Goal: Information Seeking & Learning: Understand process/instructions

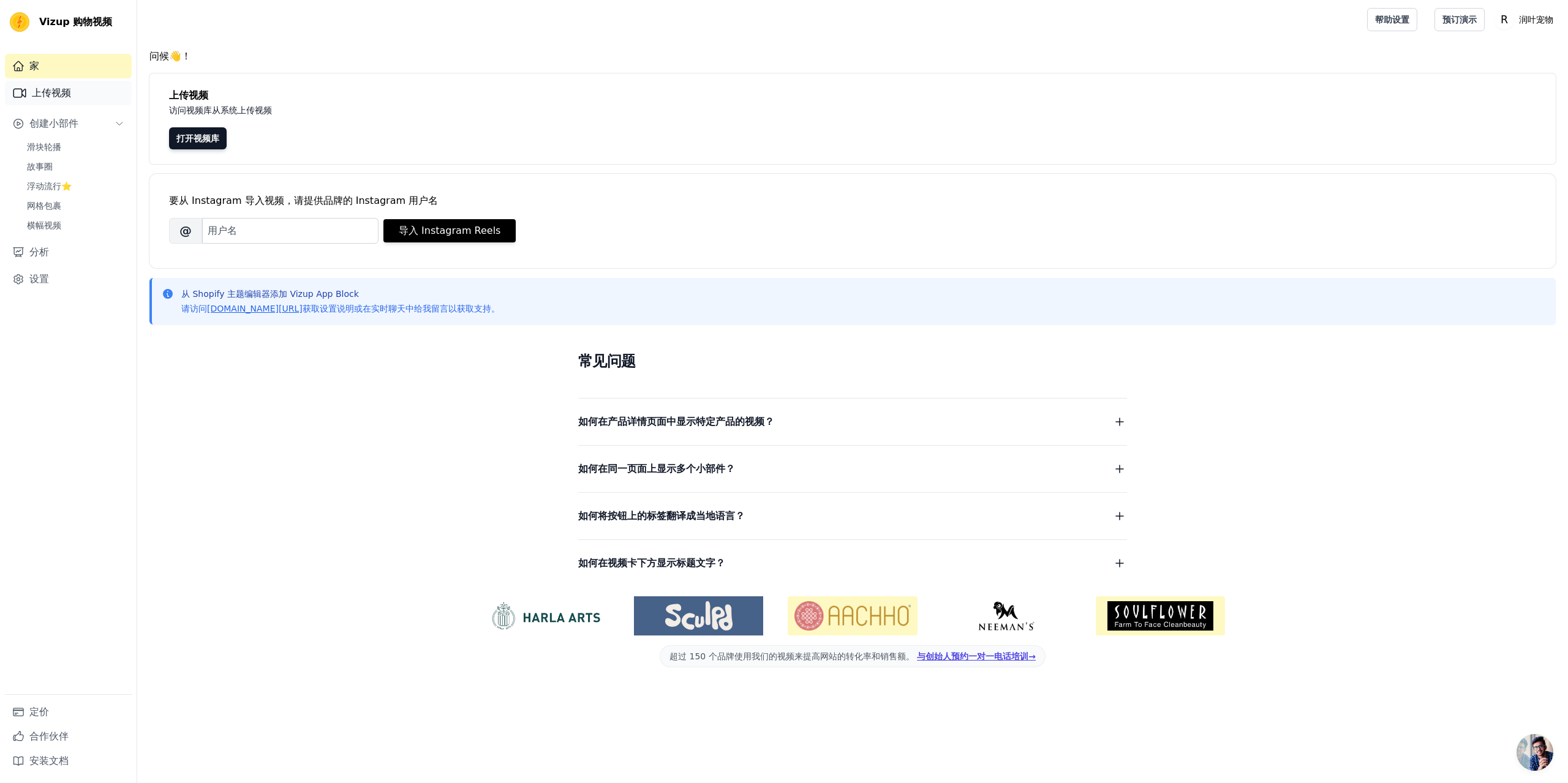
click at [61, 87] on font "上传视频" at bounding box center [51, 93] width 39 height 12
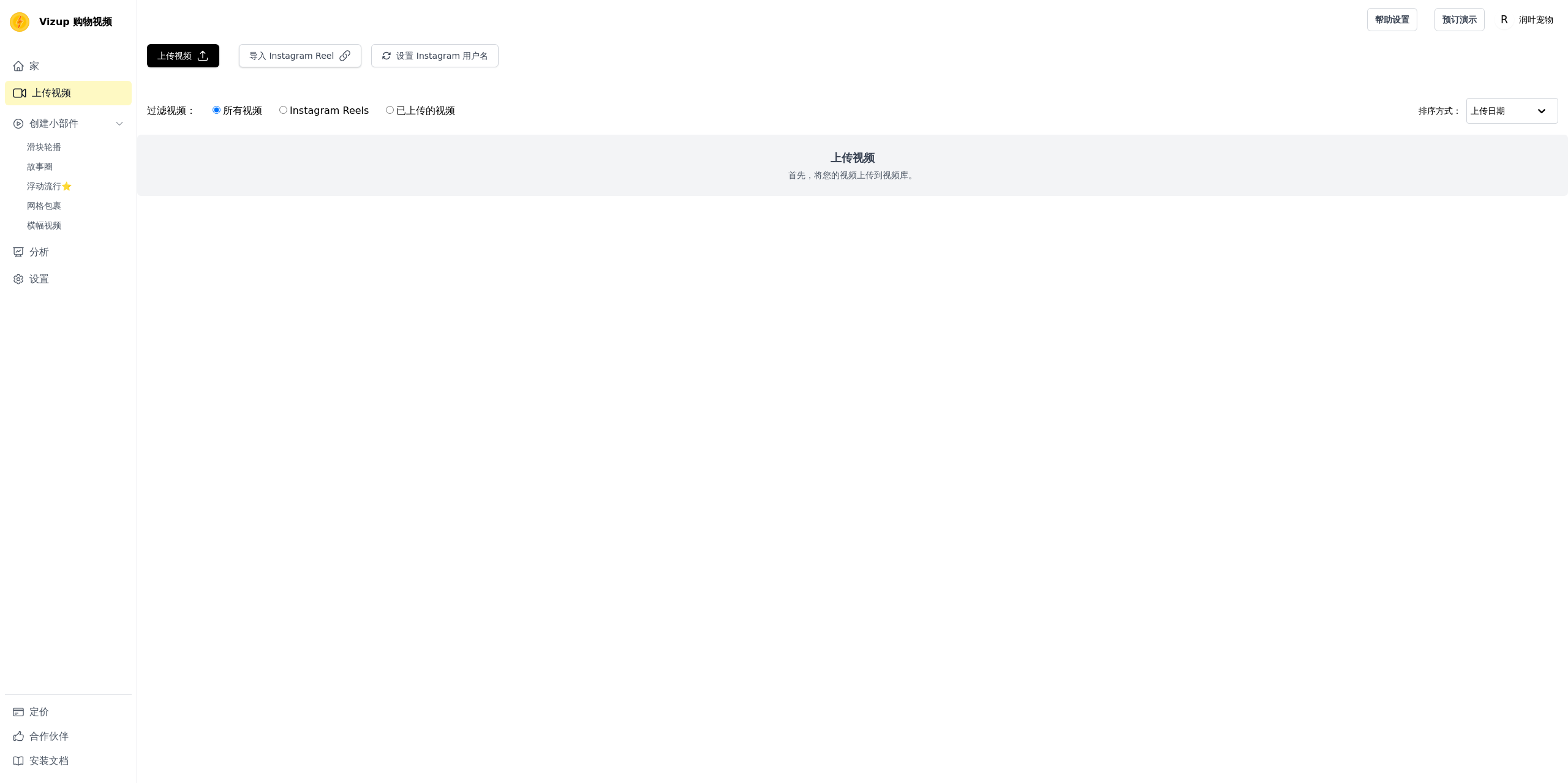
click at [901, 162] on div "上传视频 首先，将您的视频上传到视频库。" at bounding box center [852, 165] width 1431 height 61
click at [892, 158] on div "上传视频 首先，将您的视频上传到视频库。" at bounding box center [852, 165] width 1431 height 61
click at [861, 164] on font "上传视频" at bounding box center [852, 158] width 44 height 13
click at [70, 120] on font "创建小部件" at bounding box center [54, 123] width 49 height 12
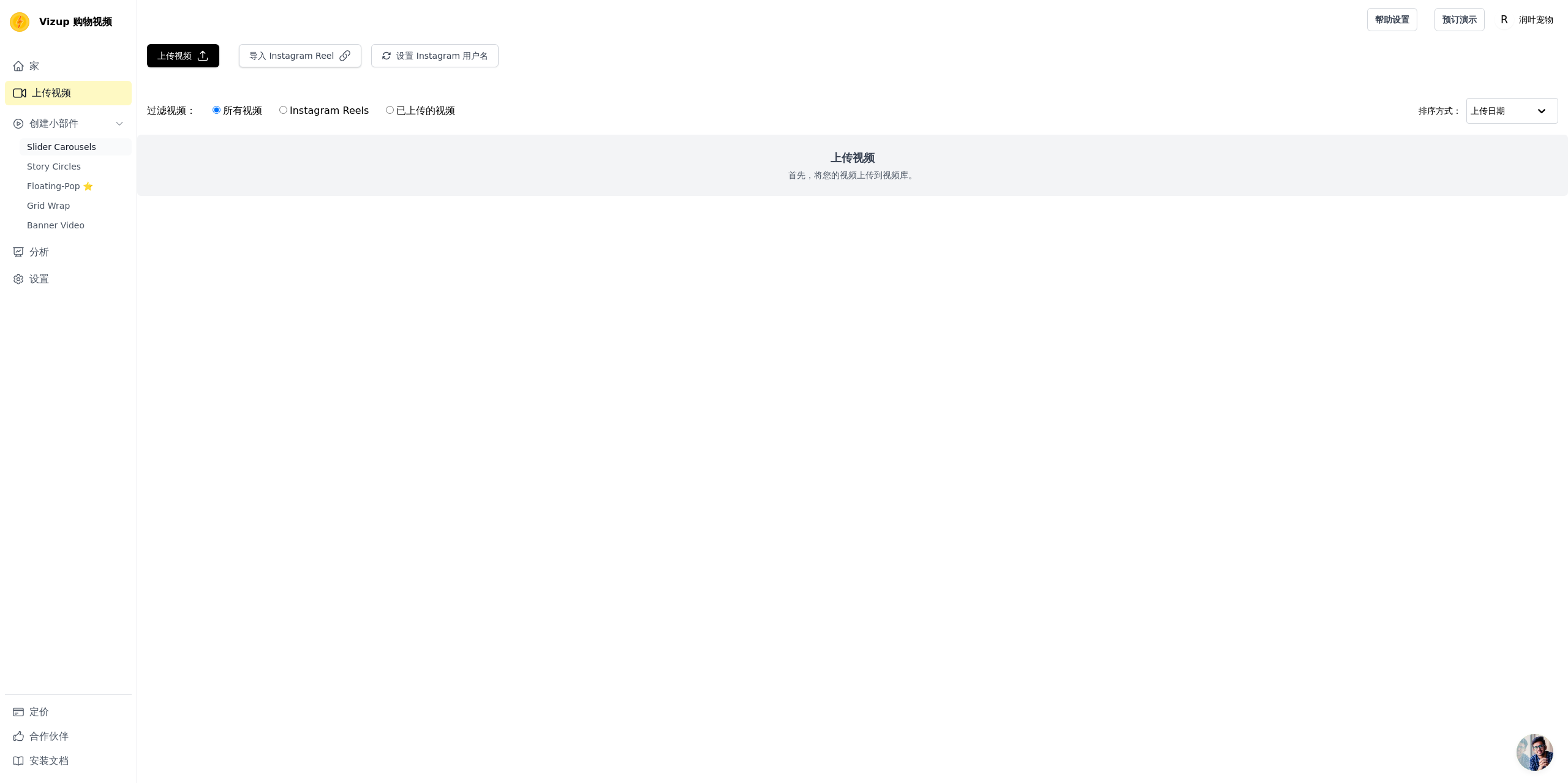
click at [86, 153] on link "Slider Carousels" at bounding box center [75, 147] width 112 height 17
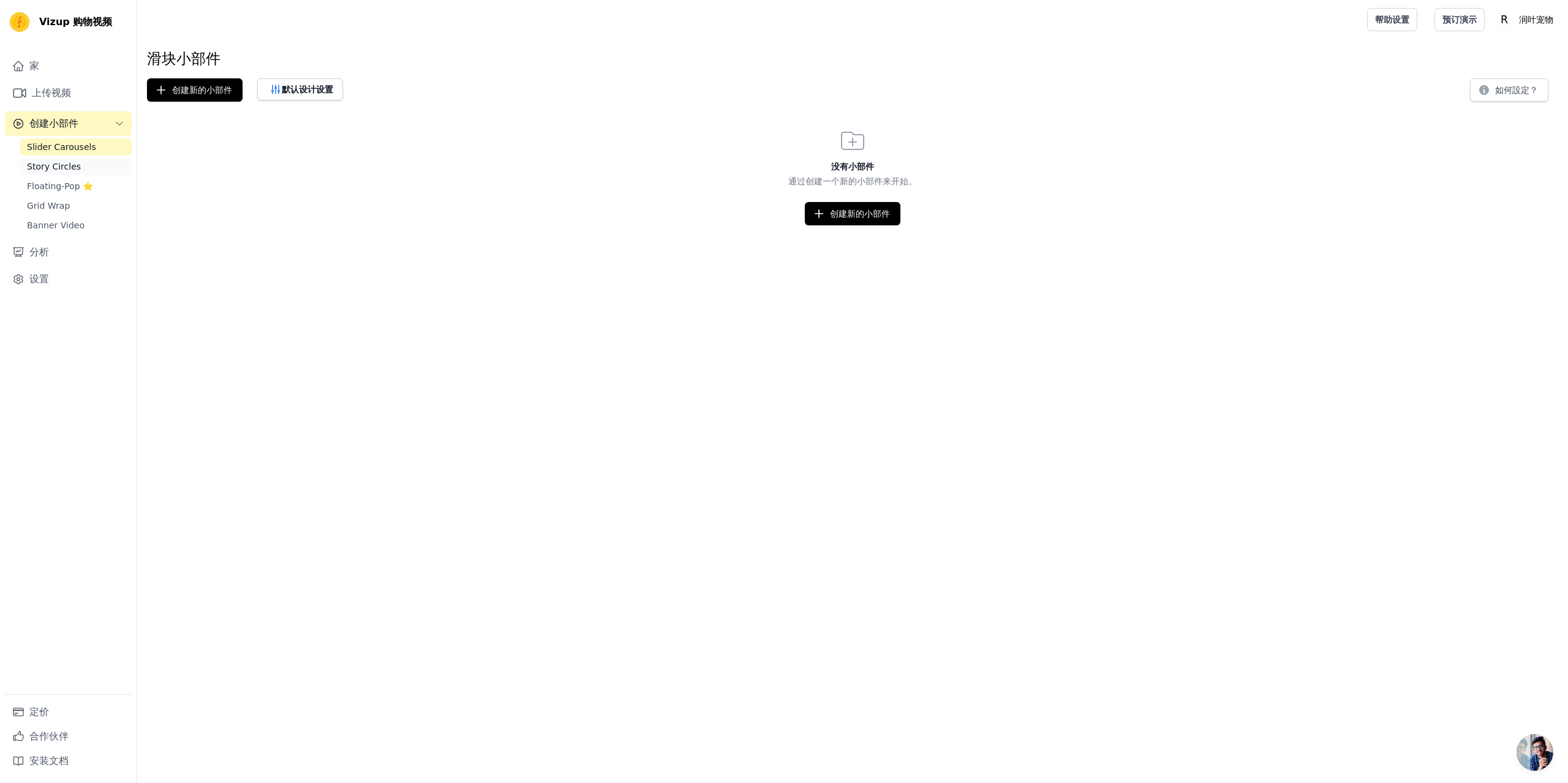
click at [91, 166] on link "Story Circles" at bounding box center [75, 167] width 112 height 17
click at [49, 181] on span "Floating-Pop ⭐" at bounding box center [60, 186] width 66 height 12
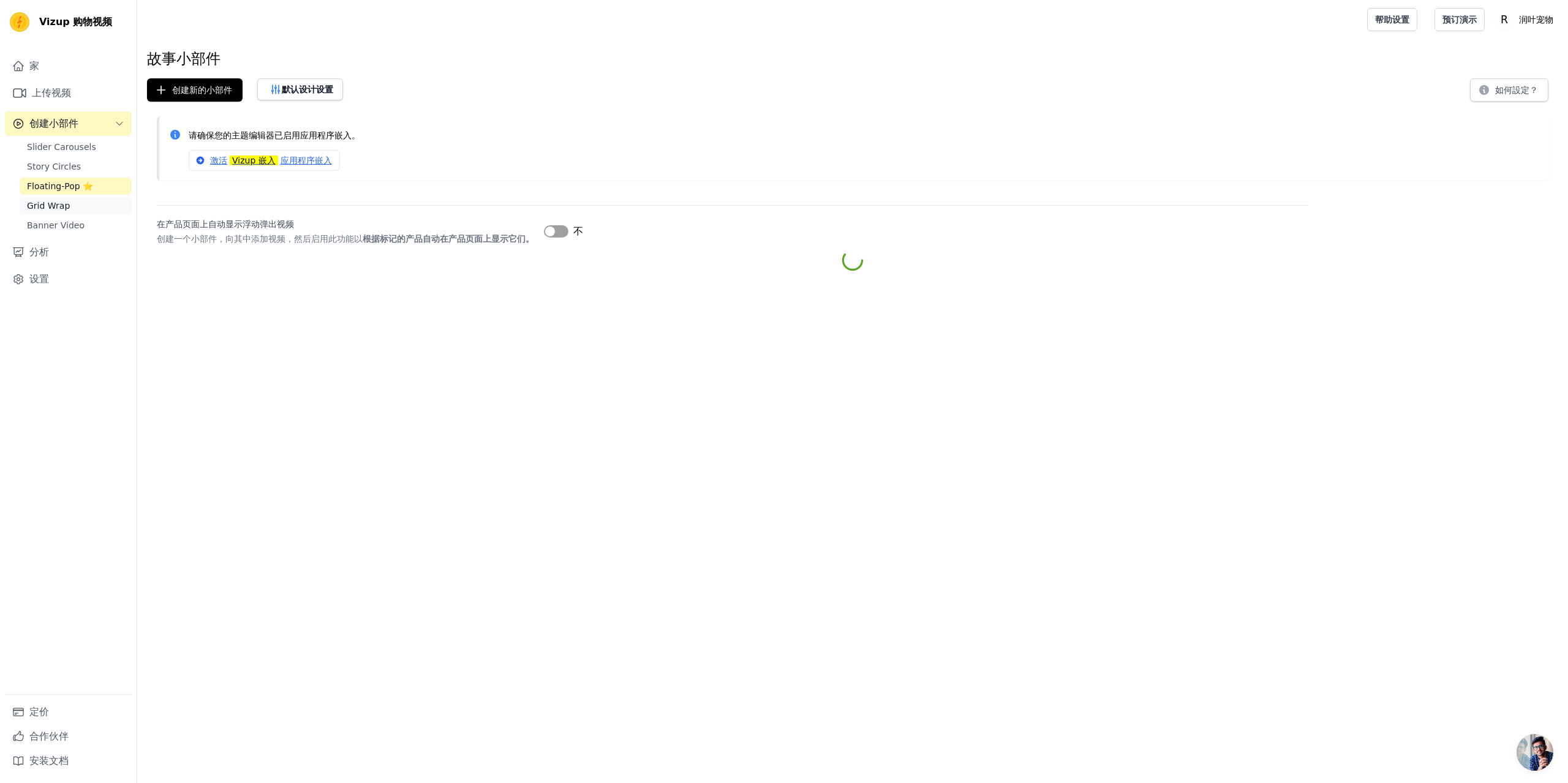
click at [56, 197] on link "Grid Wrap" at bounding box center [75, 205] width 112 height 17
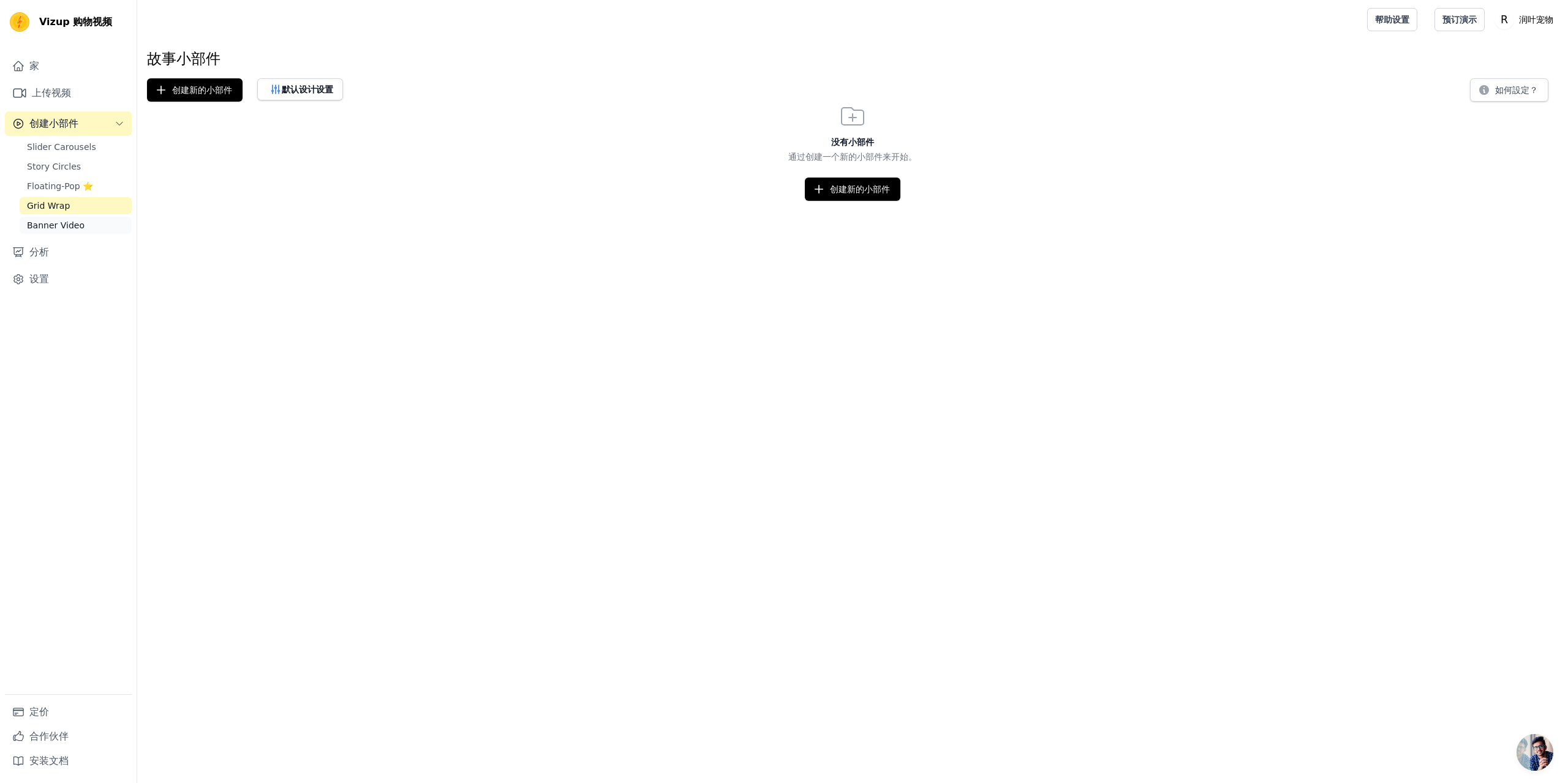
click at [61, 222] on span "Banner Video" at bounding box center [56, 225] width 58 height 12
click at [46, 79] on div "家 上传视频 创建小部件 Slider Carousels Story Circles Floating-Pop ⭐ Grid Wrap Banner Vid…" at bounding box center [68, 374] width 127 height 640
click at [49, 96] on font "上传视频" at bounding box center [51, 93] width 39 height 12
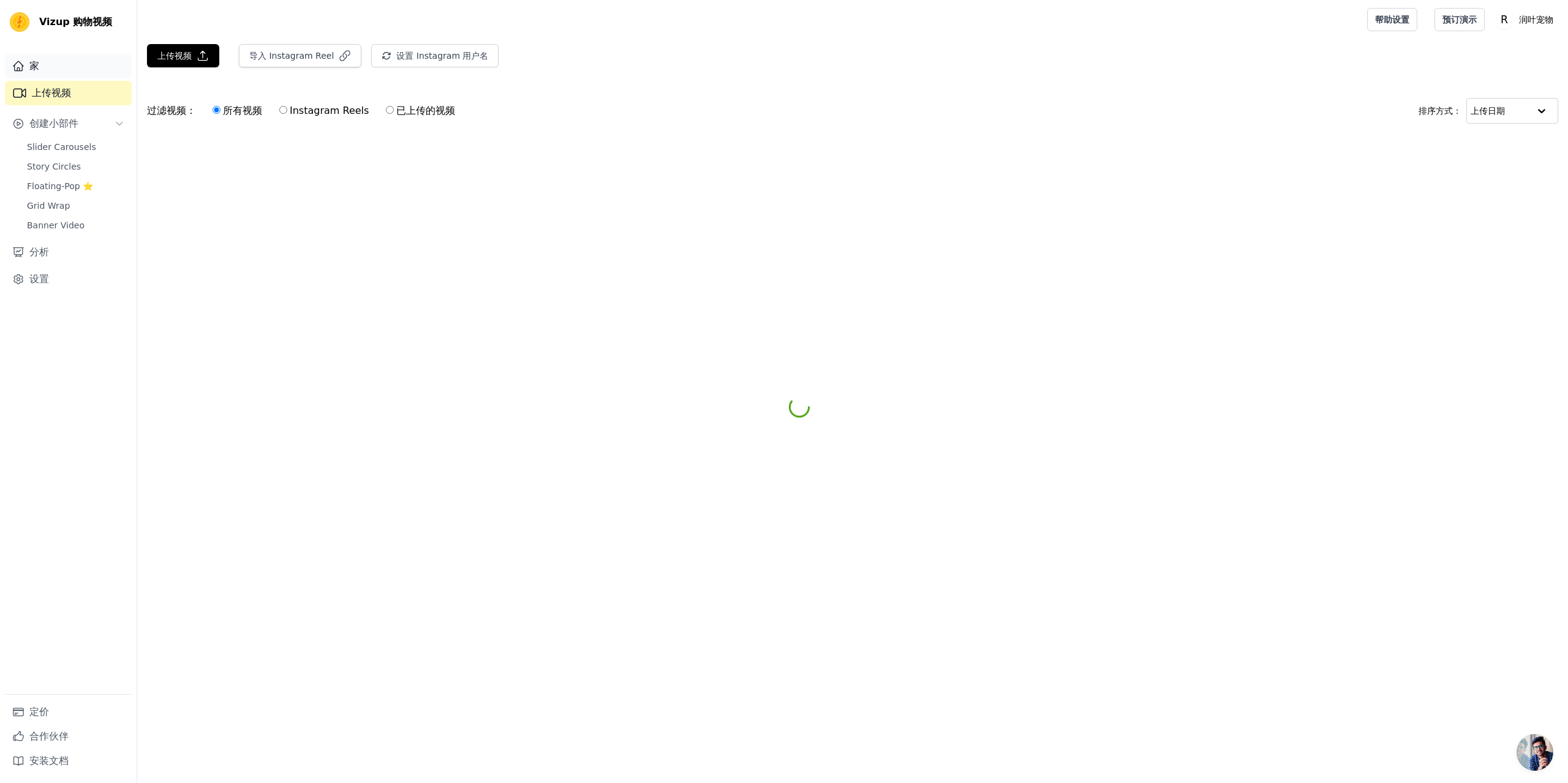
click at [37, 71] on font "家" at bounding box center [34, 65] width 10 height 12
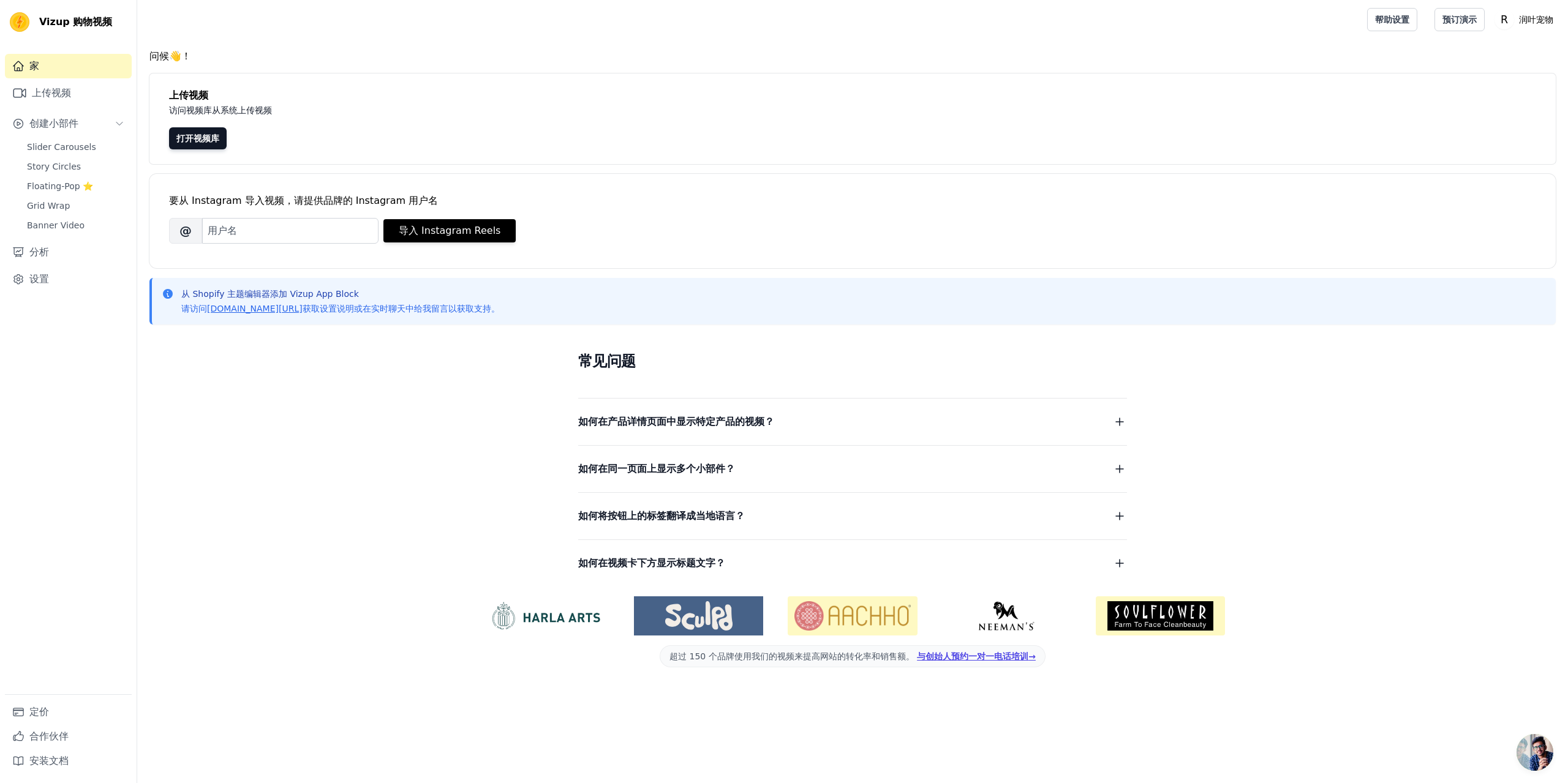
click at [715, 426] on font "如何在产品详情页面中显示特定产品的视频？" at bounding box center [676, 421] width 196 height 12
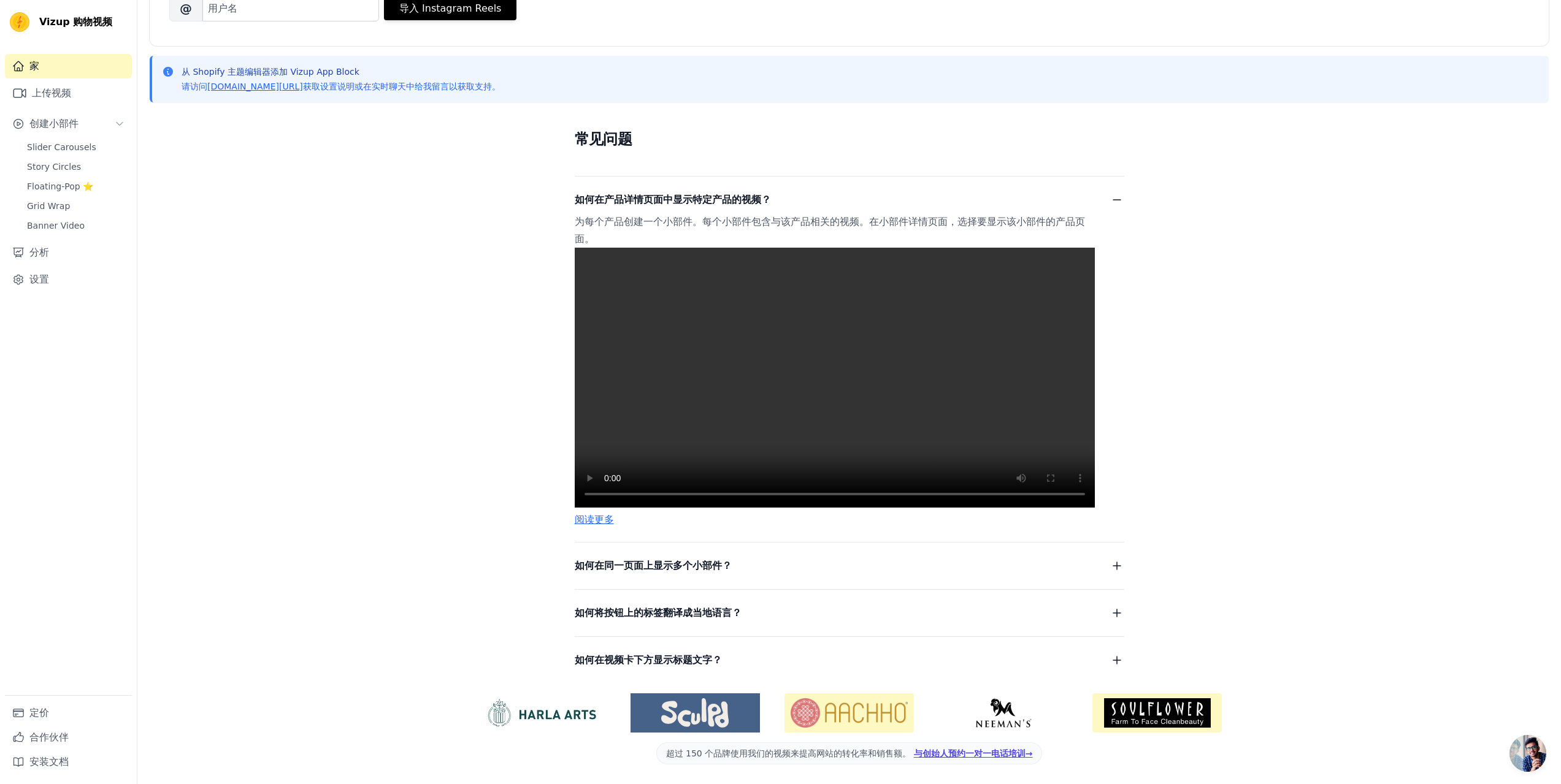
scroll to position [255, 0]
